Goal: Task Accomplishment & Management: Manage account settings

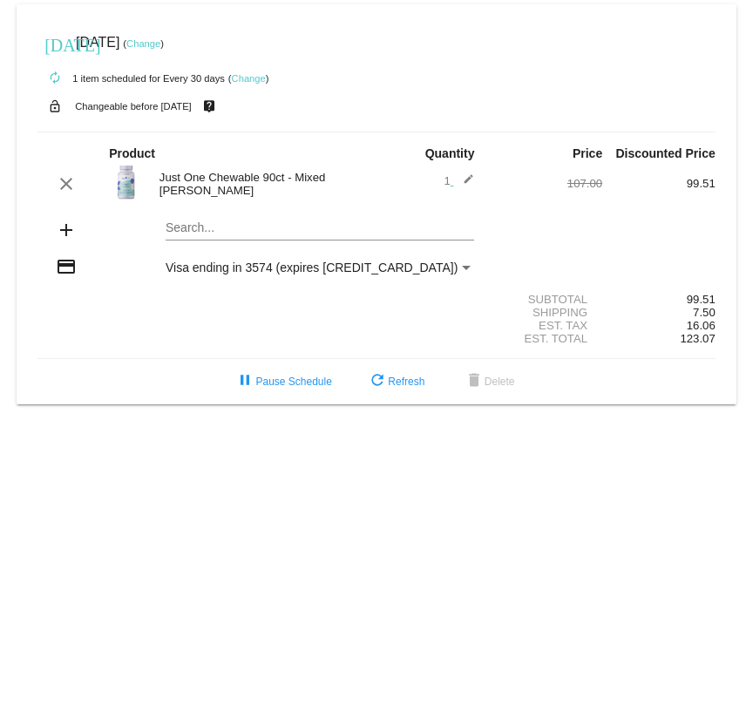
click at [254, 73] on link "Change" at bounding box center [249, 78] width 34 height 10
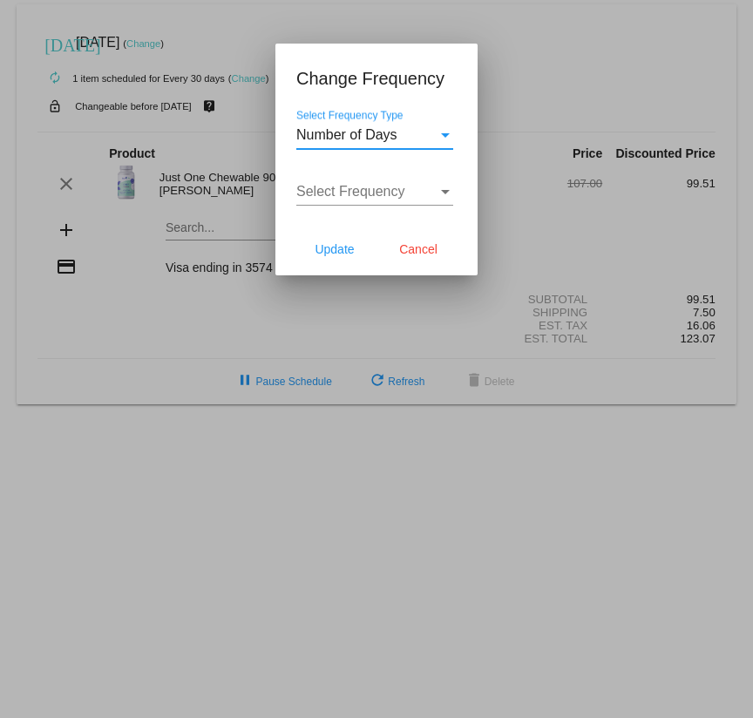
click at [447, 193] on div "Select Frequency" at bounding box center [445, 192] width 9 height 4
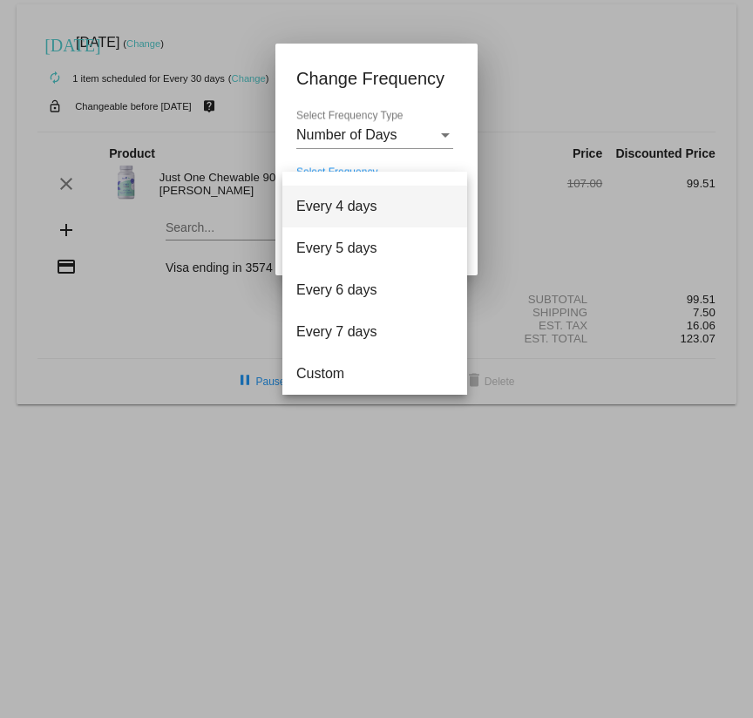
scroll to position [70, 0]
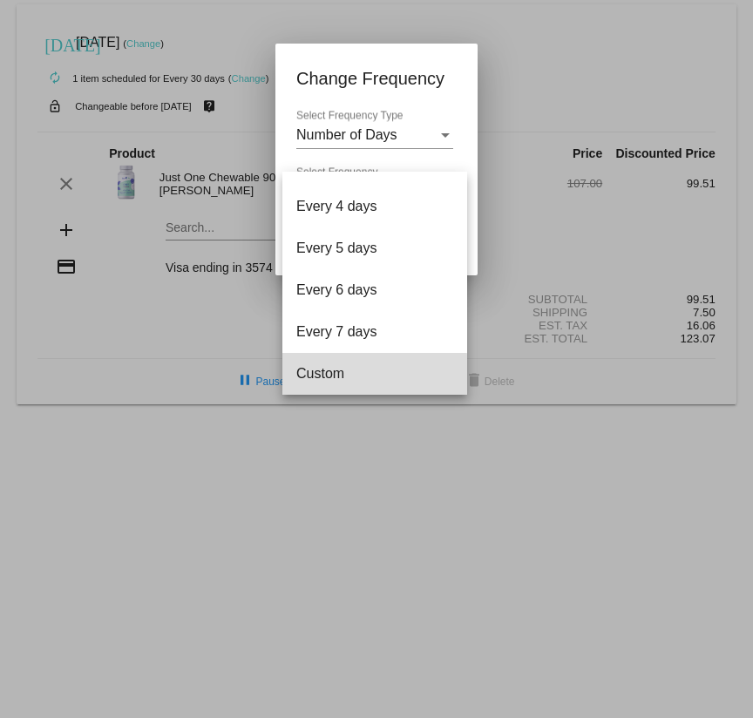
click at [331, 376] on span "Custom" at bounding box center [374, 374] width 157 height 42
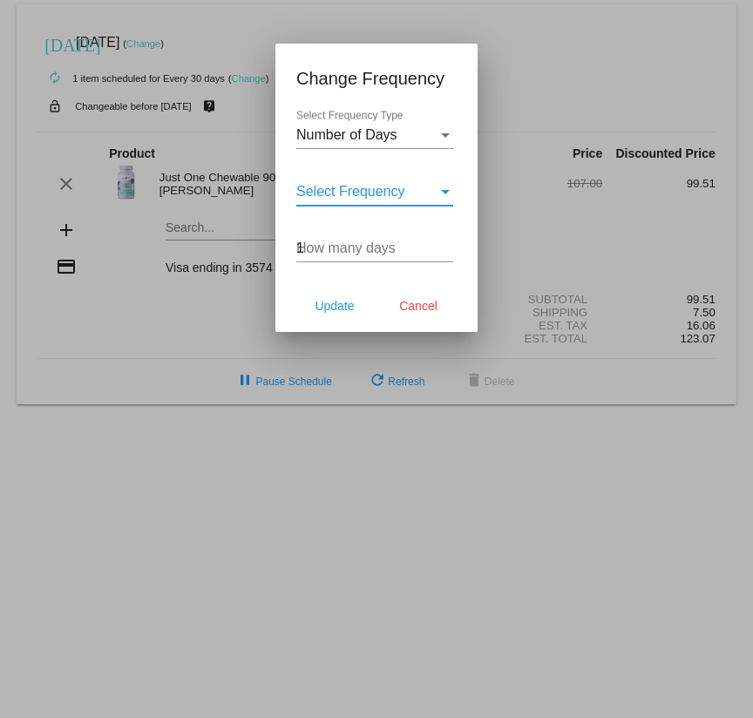
click at [444, 244] on input "1" at bounding box center [374, 248] width 157 height 16
click at [444, 244] on input "39" at bounding box center [374, 248] width 157 height 16
click at [444, 244] on input "59" at bounding box center [374, 248] width 157 height 16
click at [444, 245] on input "72" at bounding box center [374, 248] width 157 height 16
click at [444, 245] on input "88" at bounding box center [374, 248] width 157 height 16
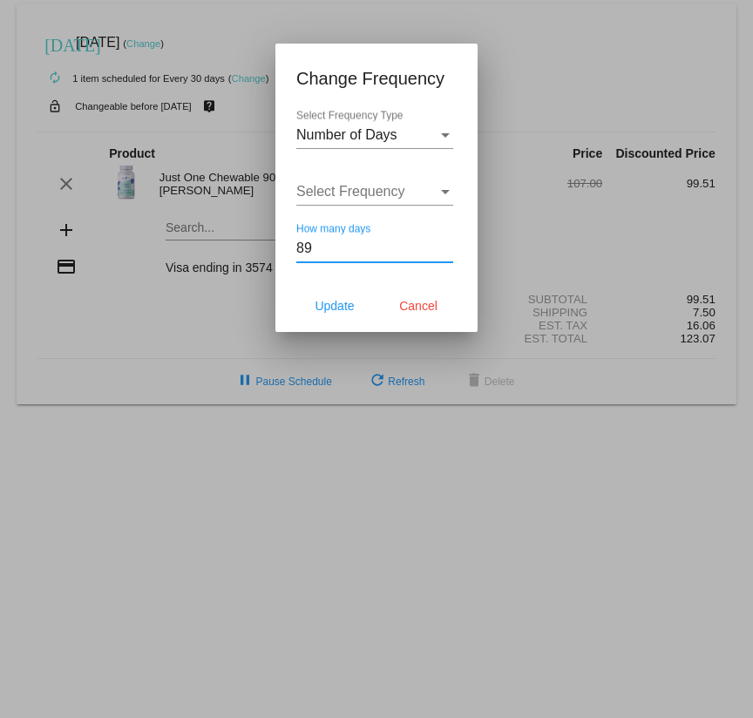
click at [444, 245] on input "89" at bounding box center [374, 248] width 157 height 16
click at [444, 246] on input "90" at bounding box center [374, 248] width 157 height 16
click at [444, 246] on input "91" at bounding box center [374, 248] width 157 height 16
type input "90"
click at [446, 250] on input "90" at bounding box center [374, 248] width 157 height 16
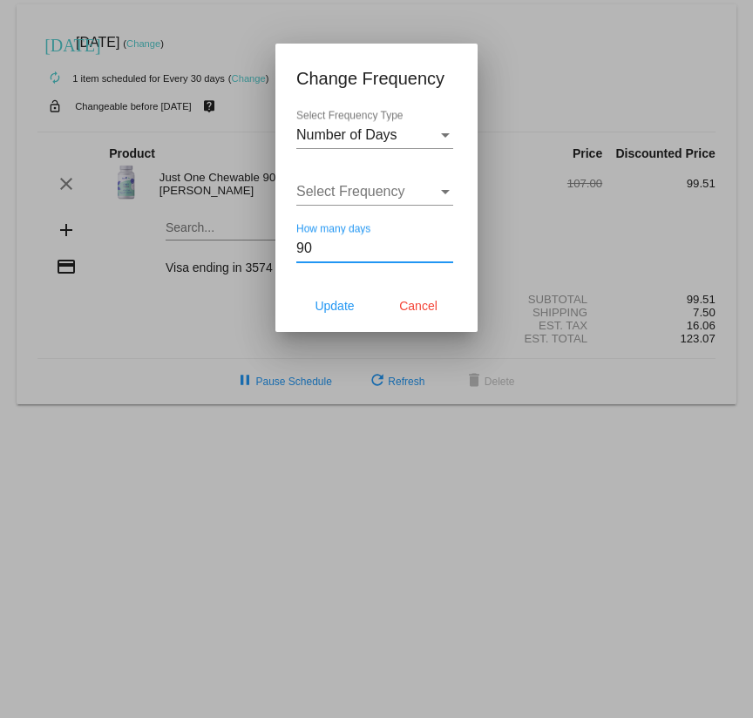
click at [447, 190] on div "Select Frequency" at bounding box center [445, 192] width 16 height 16
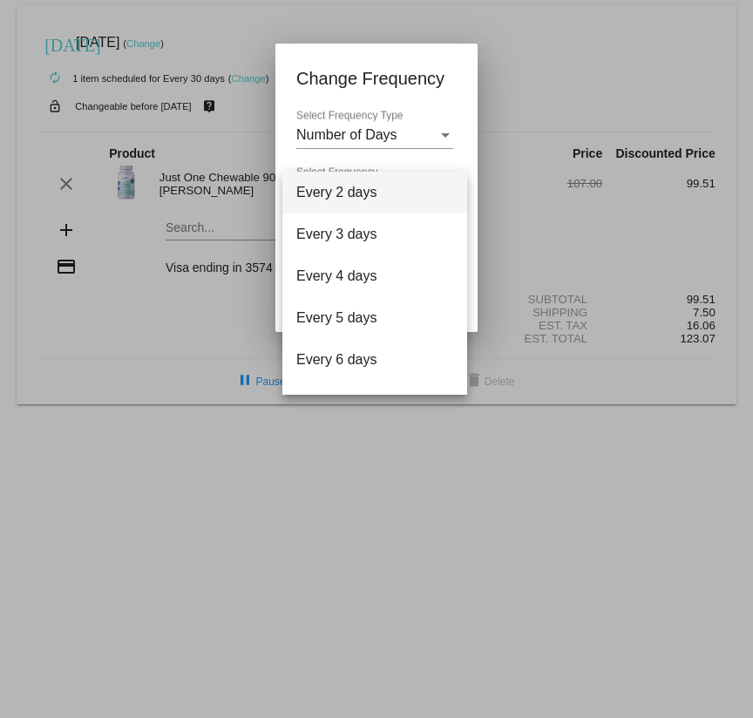
click at [440, 159] on div at bounding box center [376, 359] width 753 height 718
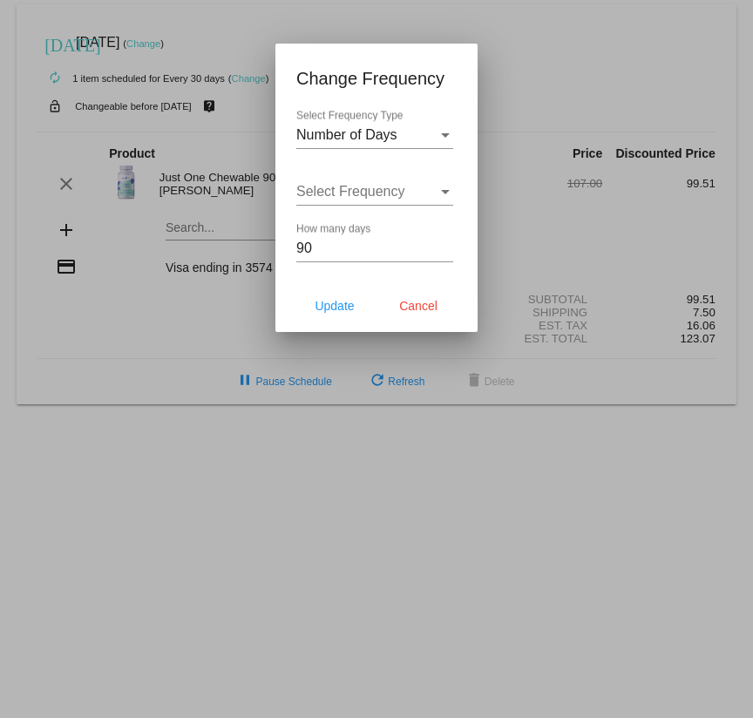
click at [444, 132] on div "Select Frequency Type" at bounding box center [445, 135] width 16 height 16
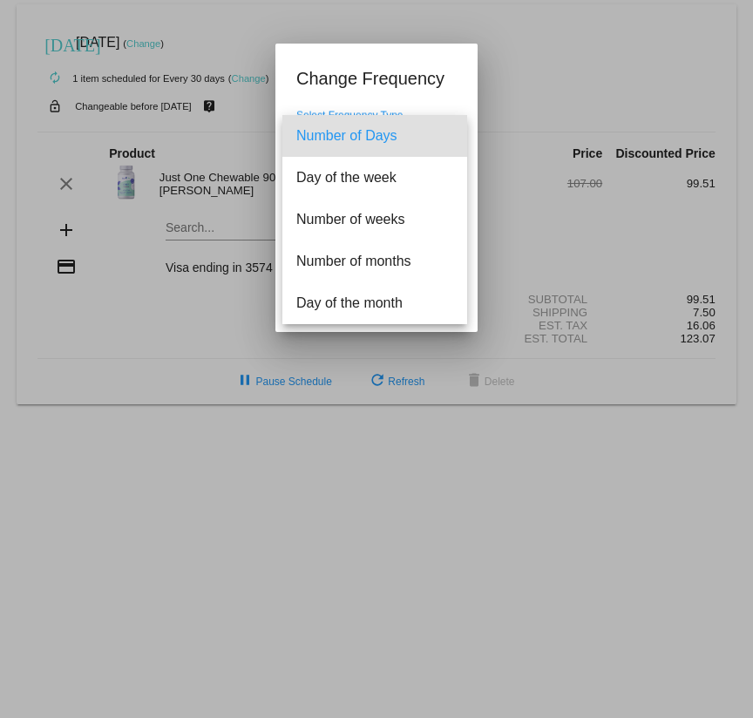
click at [447, 134] on span "Number of Days" at bounding box center [374, 136] width 157 height 42
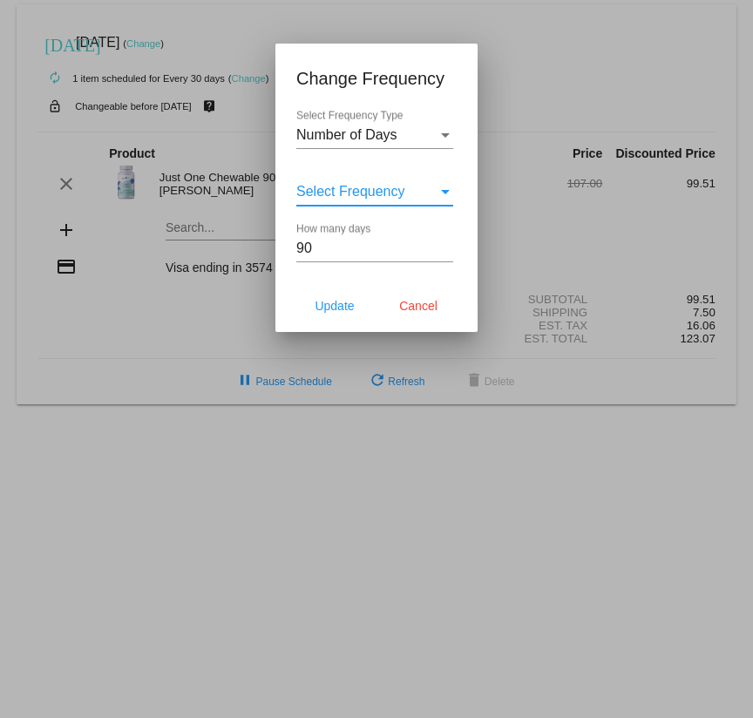
click at [446, 192] on div "Select Frequency" at bounding box center [445, 192] width 9 height 4
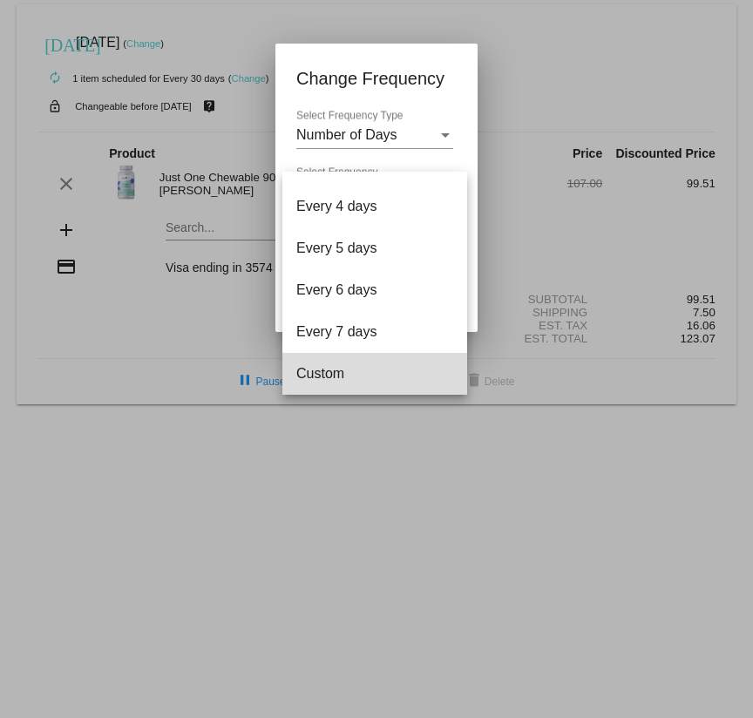
click at [326, 378] on span "Custom" at bounding box center [374, 374] width 157 height 42
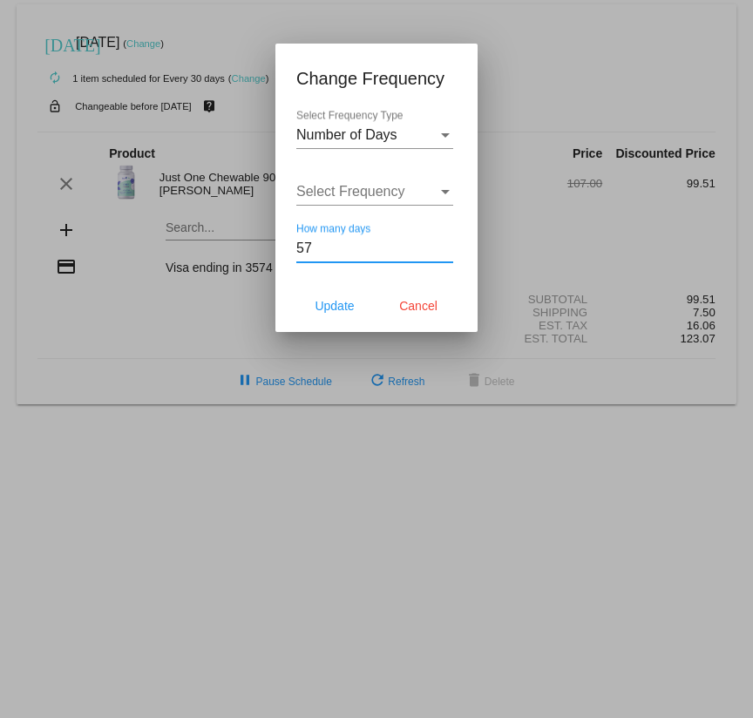
click at [446, 246] on input "57" at bounding box center [374, 248] width 157 height 16
click at [446, 246] on input "65" at bounding box center [374, 248] width 157 height 16
click at [446, 246] on input "66" at bounding box center [374, 248] width 157 height 16
click at [446, 246] on input "67" at bounding box center [374, 248] width 157 height 16
click at [446, 246] on input "68" at bounding box center [374, 248] width 157 height 16
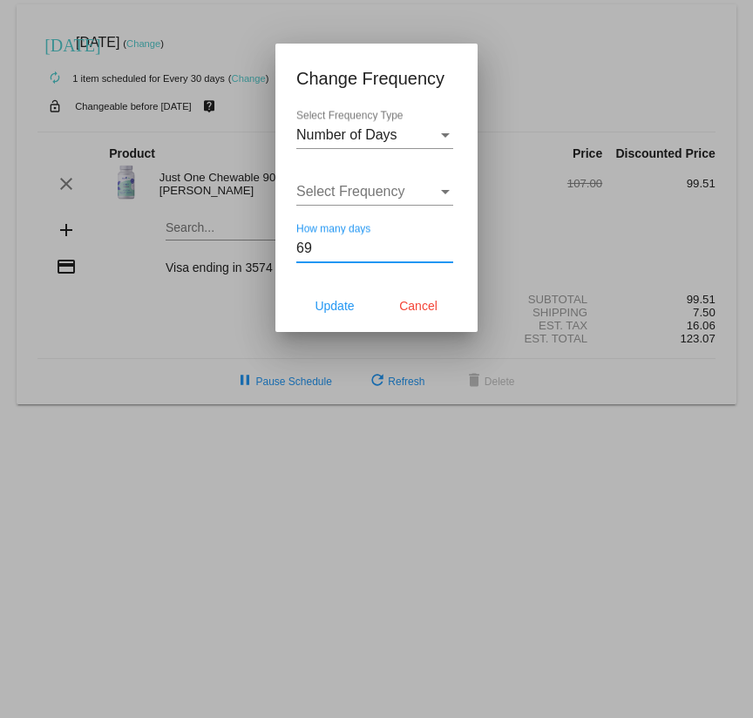
click at [446, 246] on input "69" at bounding box center [374, 248] width 157 height 16
click at [446, 246] on input "70" at bounding box center [374, 248] width 157 height 16
click at [446, 246] on input "71" at bounding box center [374, 248] width 157 height 16
click at [446, 246] on input "72" at bounding box center [374, 248] width 157 height 16
click at [446, 246] on input "73" at bounding box center [374, 248] width 157 height 16
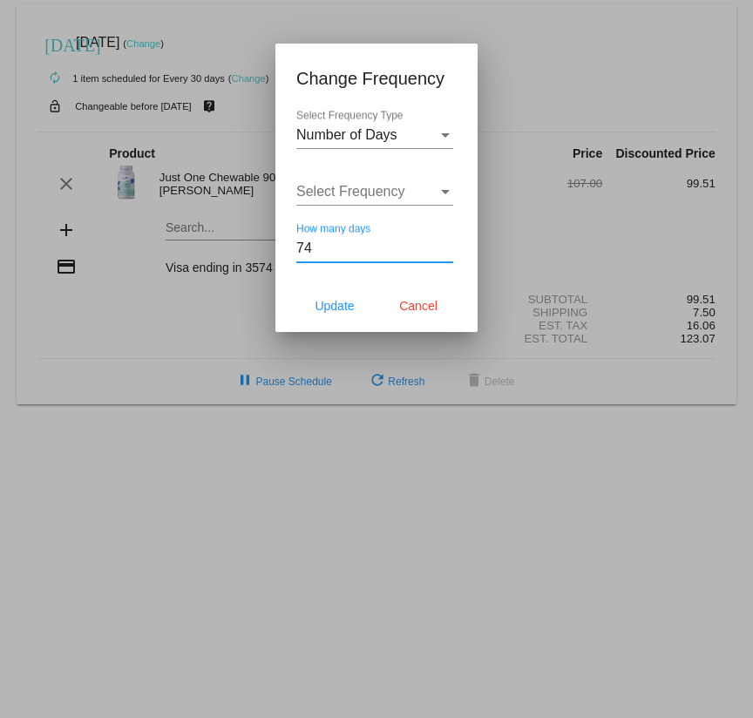
click at [446, 246] on input "74" at bounding box center [374, 248] width 157 height 16
click at [446, 246] on input "75" at bounding box center [374, 248] width 157 height 16
click at [446, 246] on input "76" at bounding box center [374, 248] width 157 height 16
click at [446, 246] on input "77" at bounding box center [374, 248] width 157 height 16
click at [446, 246] on input "78" at bounding box center [374, 248] width 157 height 16
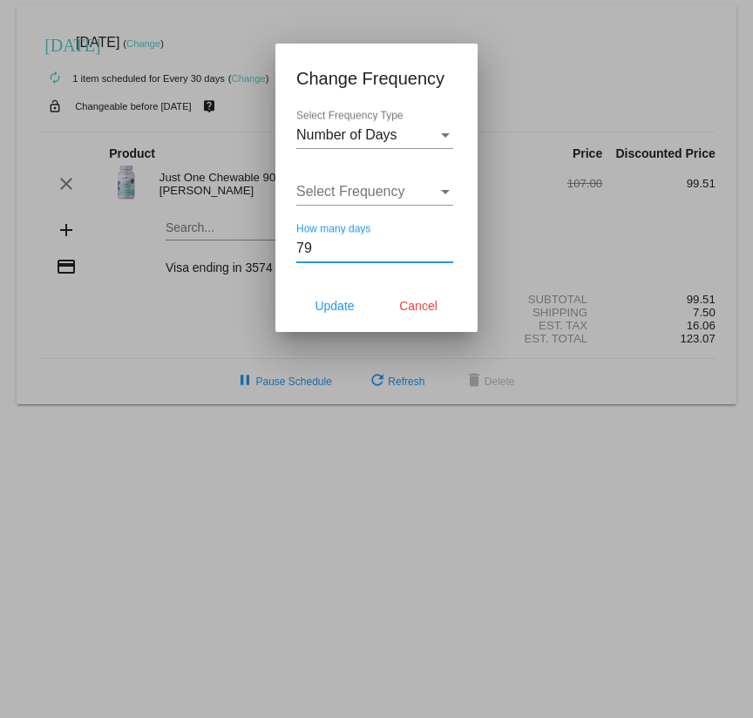
click at [446, 246] on input "79" at bounding box center [374, 248] width 157 height 16
click at [446, 246] on input "80" at bounding box center [374, 248] width 157 height 16
click at [446, 246] on input "81" at bounding box center [374, 248] width 157 height 16
click at [446, 246] on input "82" at bounding box center [374, 248] width 157 height 16
click at [446, 246] on input "83" at bounding box center [374, 248] width 157 height 16
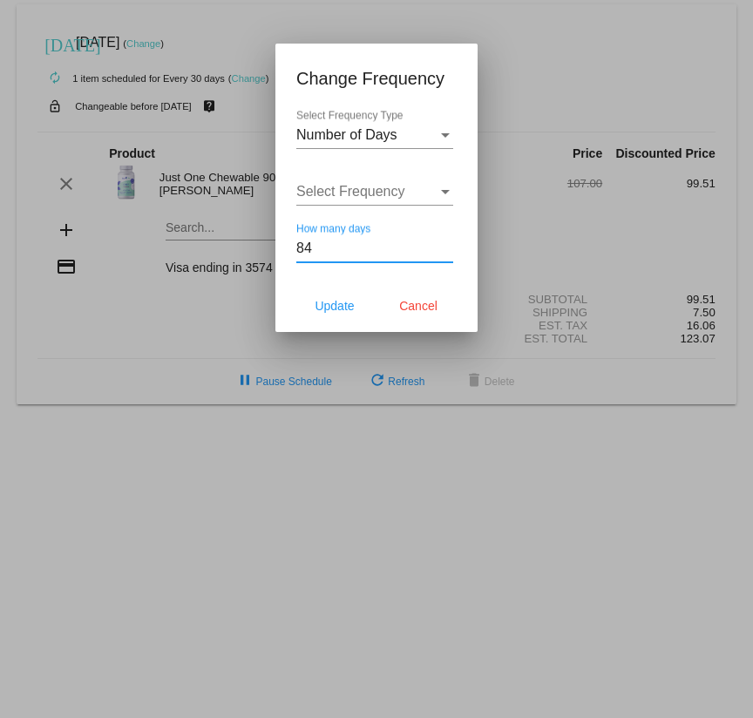
click at [446, 246] on input "84" at bounding box center [374, 248] width 157 height 16
click at [446, 246] on input "85" at bounding box center [374, 248] width 157 height 16
click at [446, 246] on input "86" at bounding box center [374, 248] width 157 height 16
click at [446, 246] on input "87" at bounding box center [374, 248] width 157 height 16
click at [446, 246] on input "88" at bounding box center [374, 248] width 157 height 16
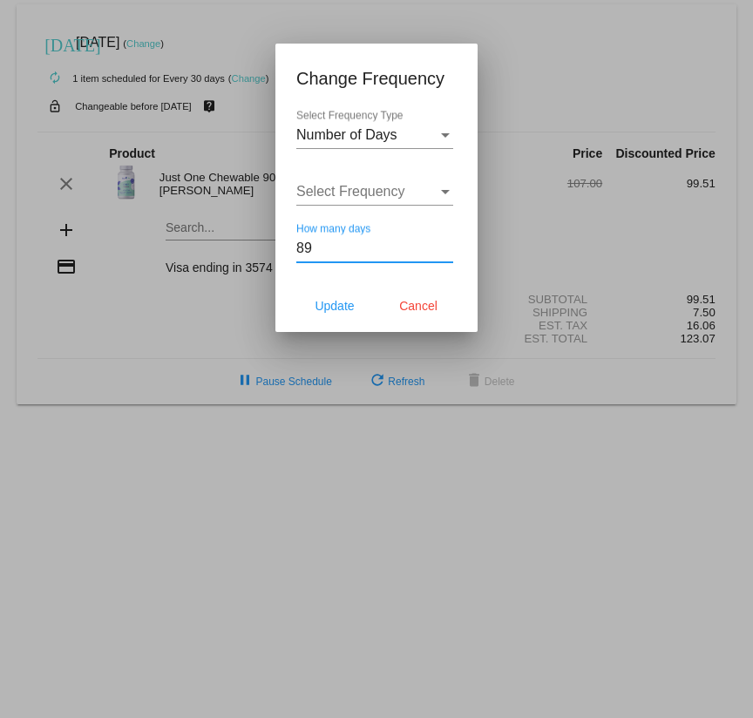
click at [446, 246] on input "89" at bounding box center [374, 248] width 157 height 16
type input "90"
click at [446, 246] on input "90" at bounding box center [374, 248] width 157 height 16
click at [344, 308] on span "Update" at bounding box center [334, 306] width 39 height 14
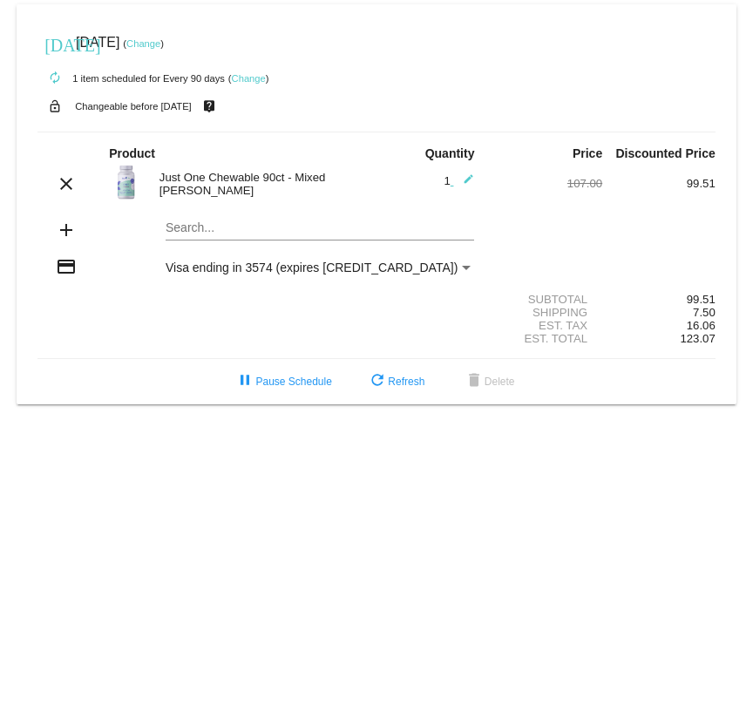
click at [160, 43] on link "Change" at bounding box center [143, 43] width 34 height 10
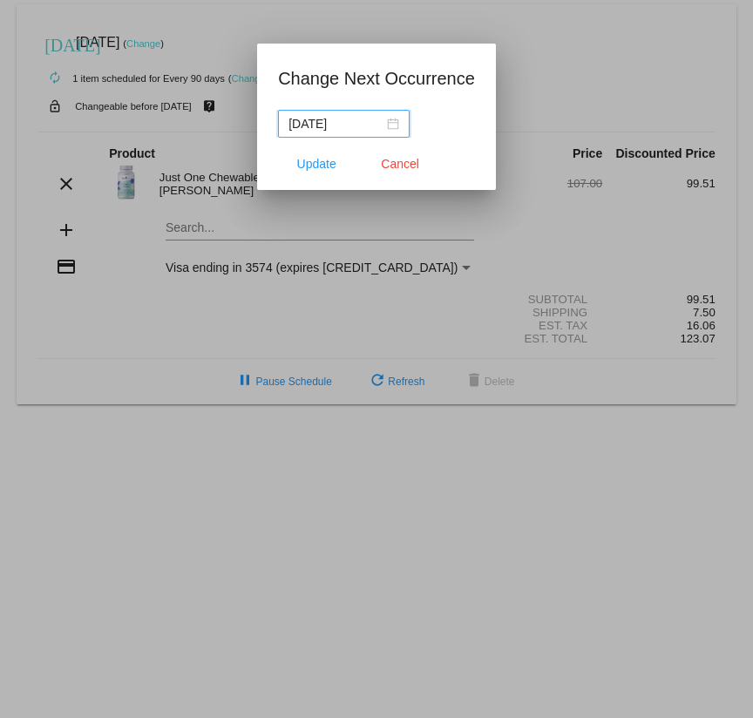
click at [357, 118] on input "[DATE]" at bounding box center [335, 123] width 95 height 19
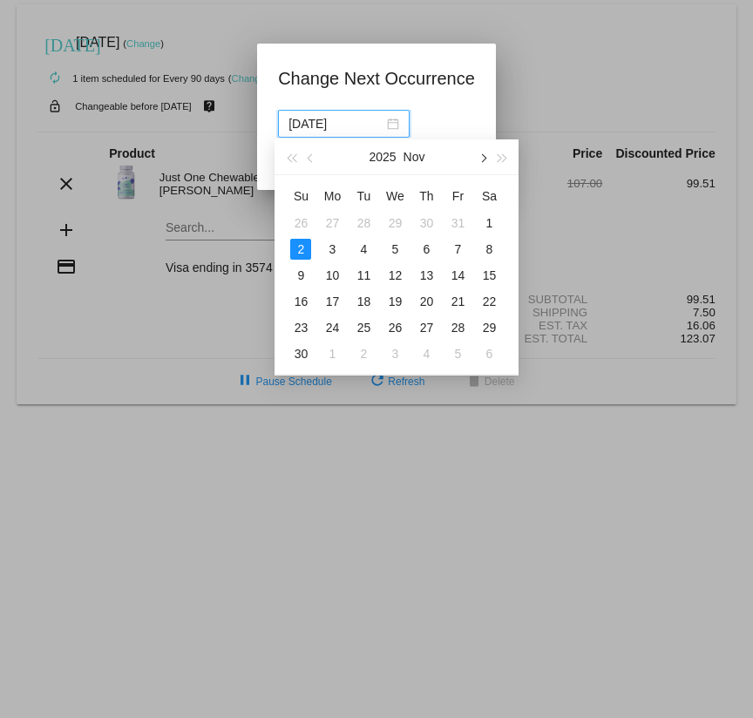
click at [489, 153] on button "button" at bounding box center [482, 156] width 19 height 35
click at [303, 220] on div "1" at bounding box center [300, 223] width 21 height 21
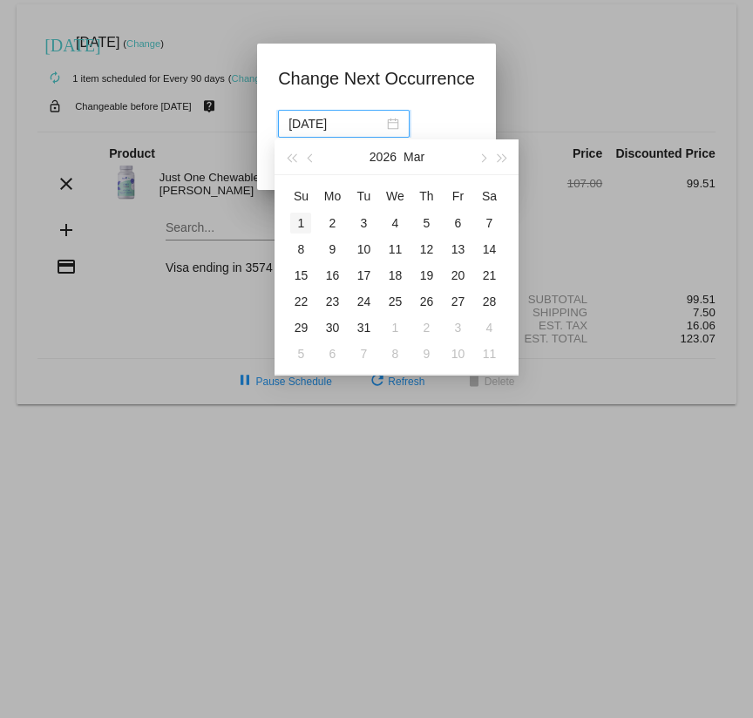
type input "[DATE]"
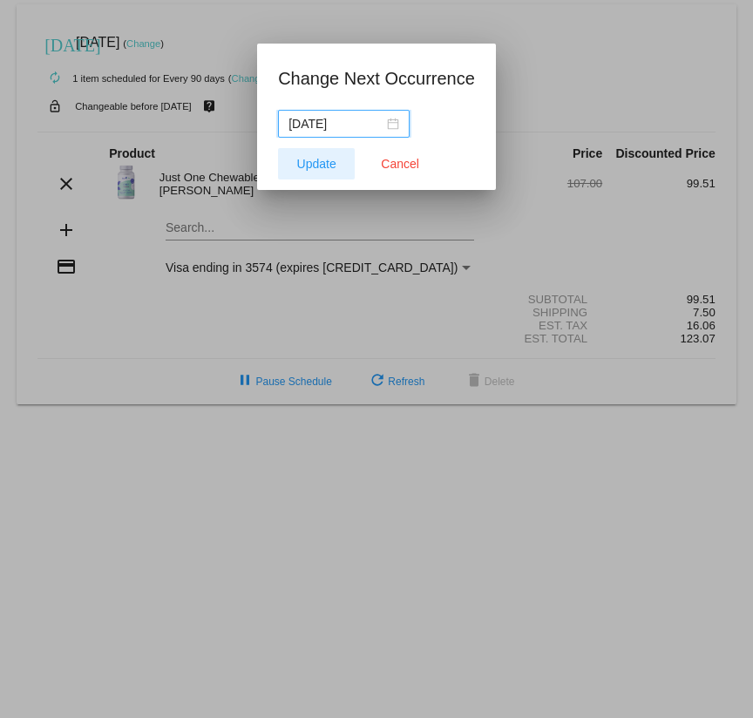
click at [308, 167] on span "Update" at bounding box center [316, 164] width 39 height 14
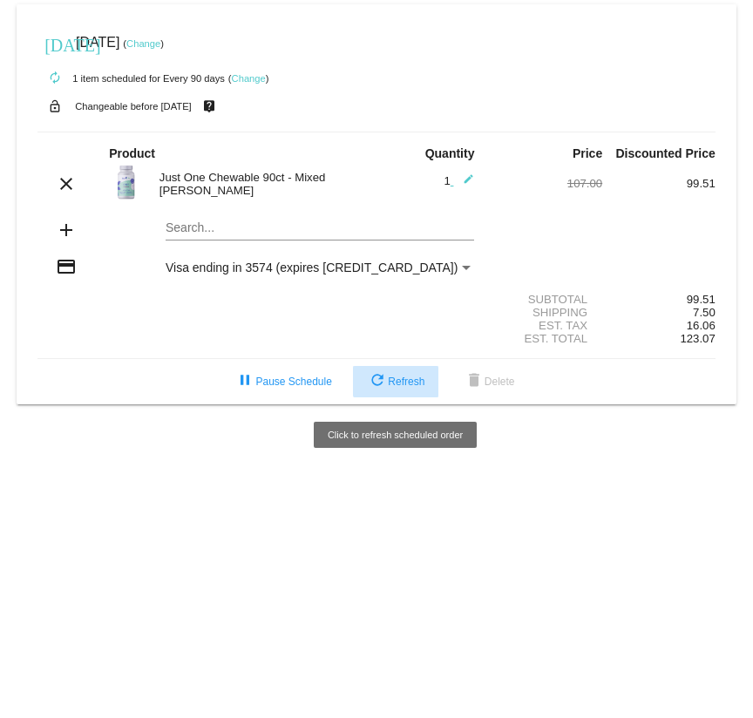
click at [405, 382] on span "refresh Refresh" at bounding box center [396, 381] width 58 height 12
